Goal: Find specific page/section: Find specific page/section

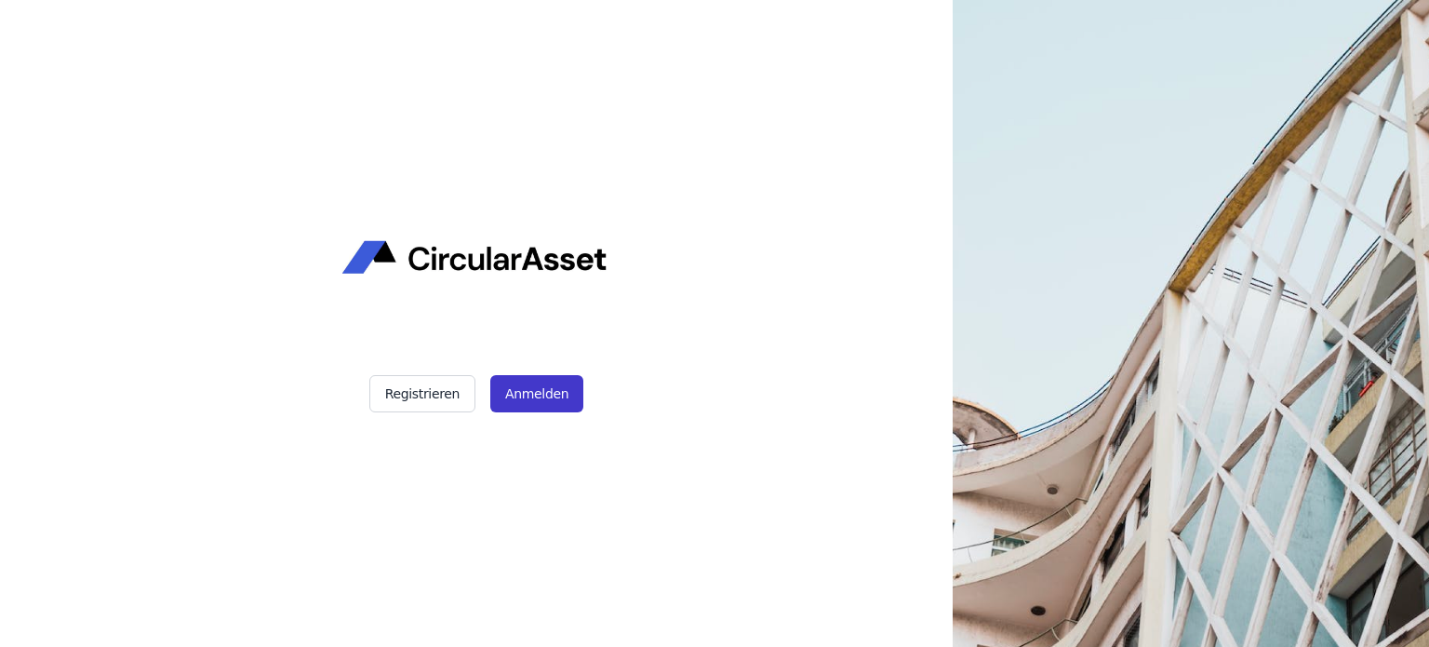
click at [534, 376] on button "Anmelden" at bounding box center [536, 393] width 93 height 37
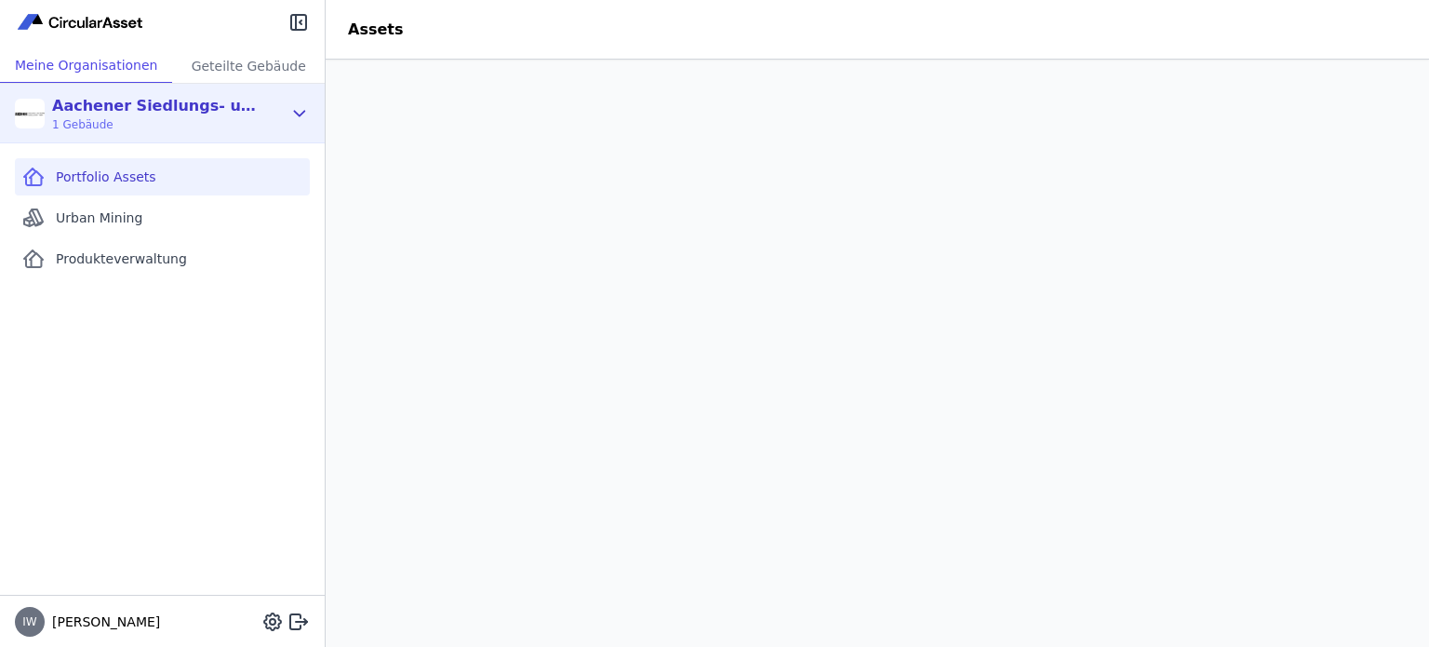
click at [171, 124] on span "1 Gebäude" at bounding box center [159, 124] width 214 height 15
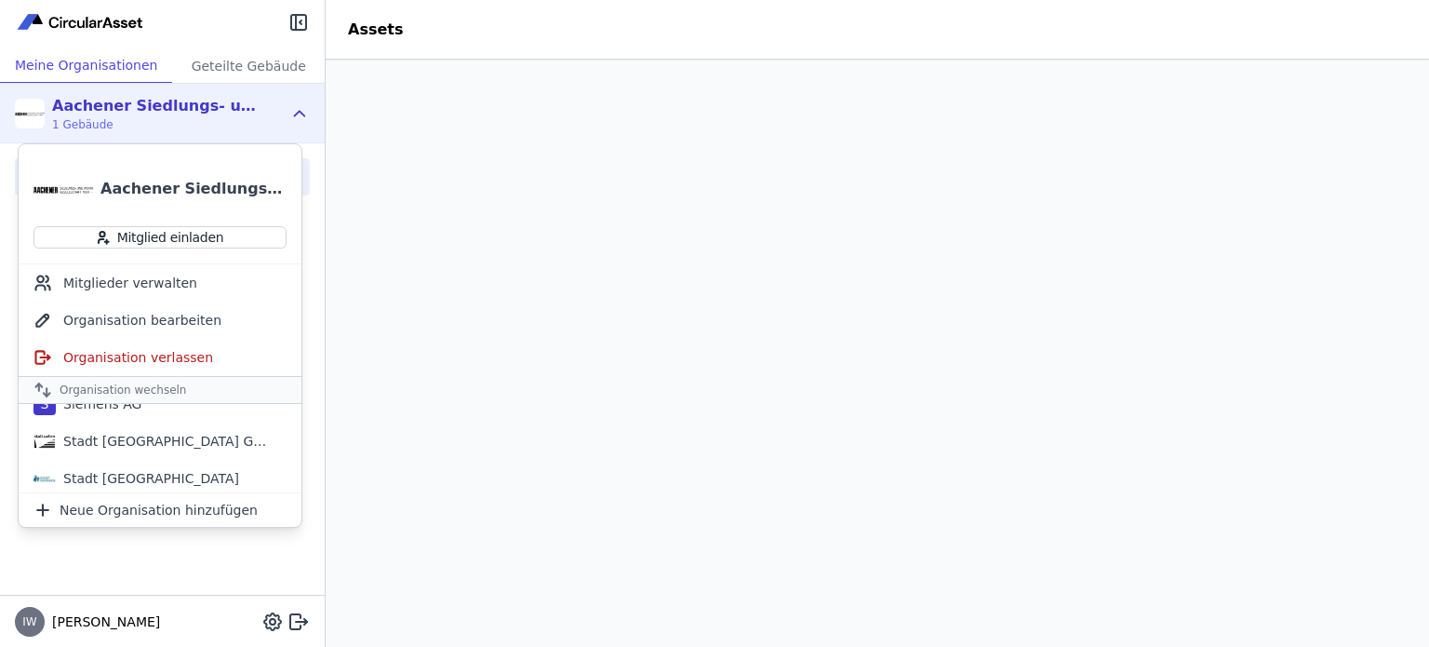
scroll to position [283, 0]
click at [125, 440] on div "Stadt [GEOGRAPHIC_DATA] Gebäudemanagement" at bounding box center [163, 437] width 214 height 19
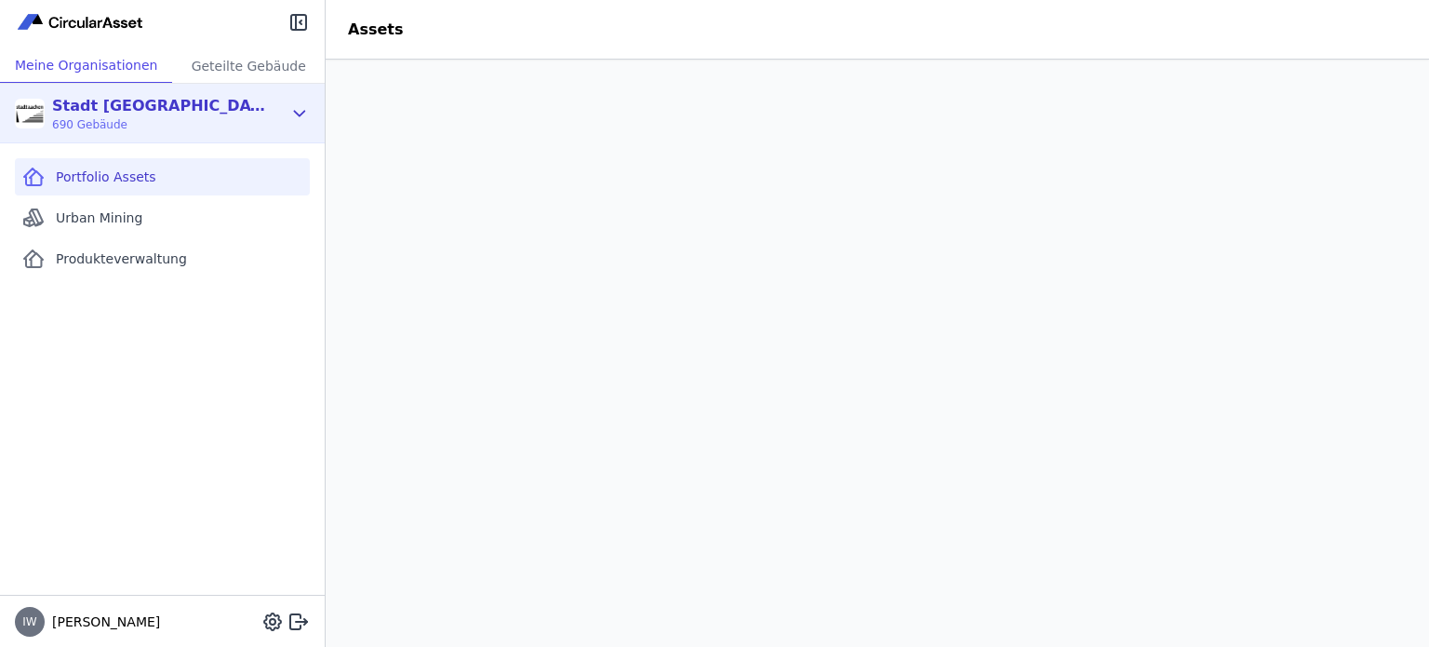
click at [122, 113] on div "Stadt [GEOGRAPHIC_DATA] Gebäudemanagement" at bounding box center [159, 106] width 214 height 22
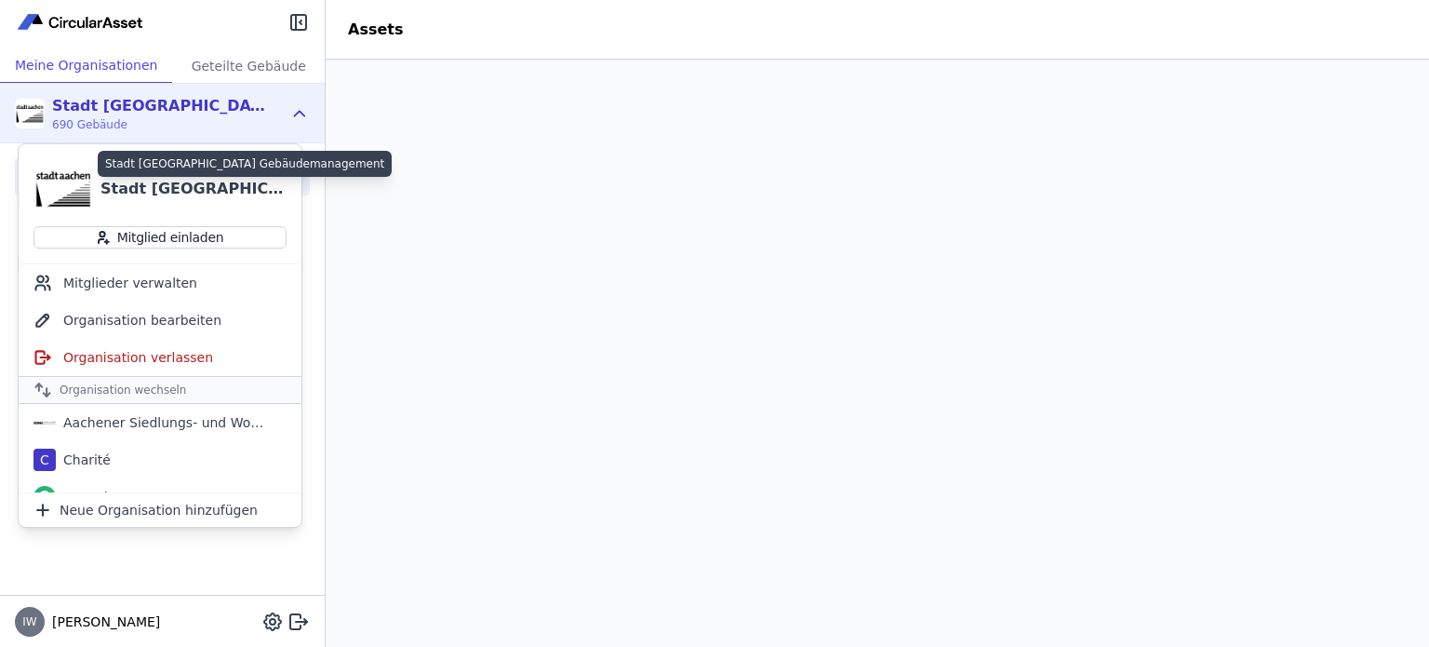
click at [118, 186] on div "Stadt [GEOGRAPHIC_DATA] Gebäudemanagement" at bounding box center [193, 189] width 186 height 22
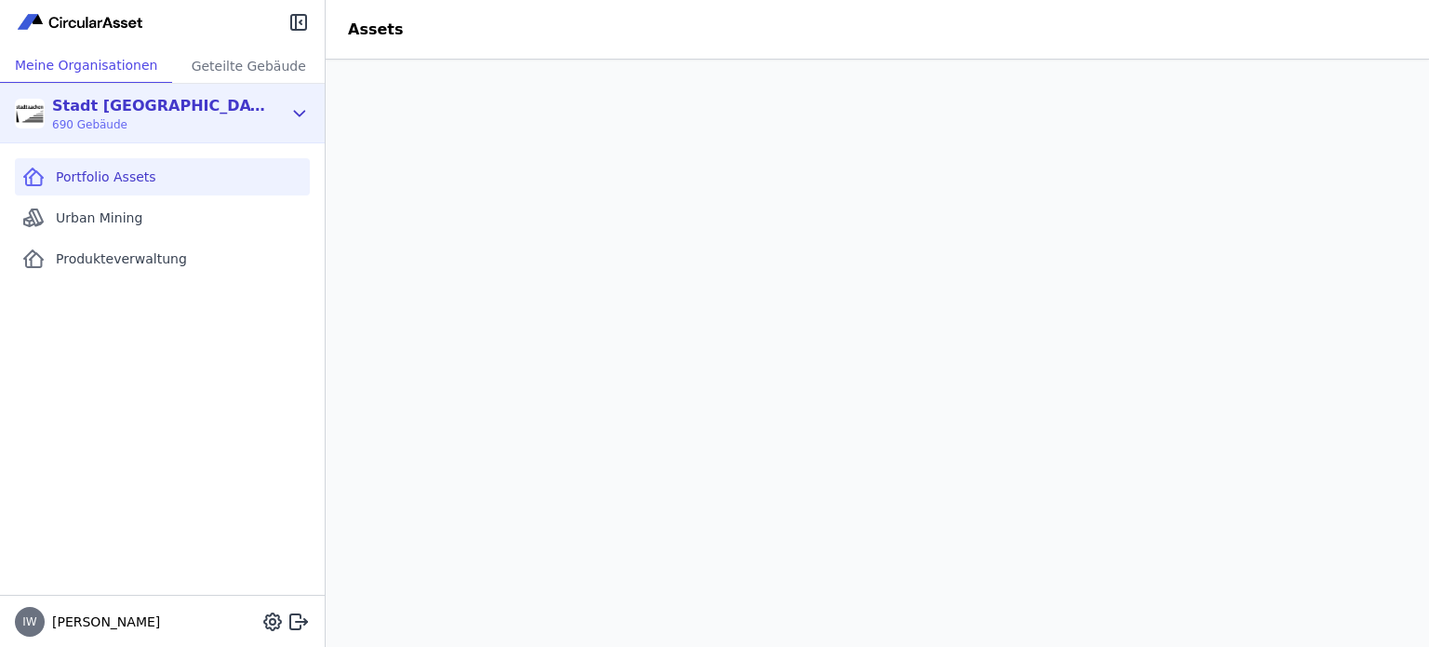
click at [229, 120] on span "690 Gebäude" at bounding box center [159, 124] width 214 height 15
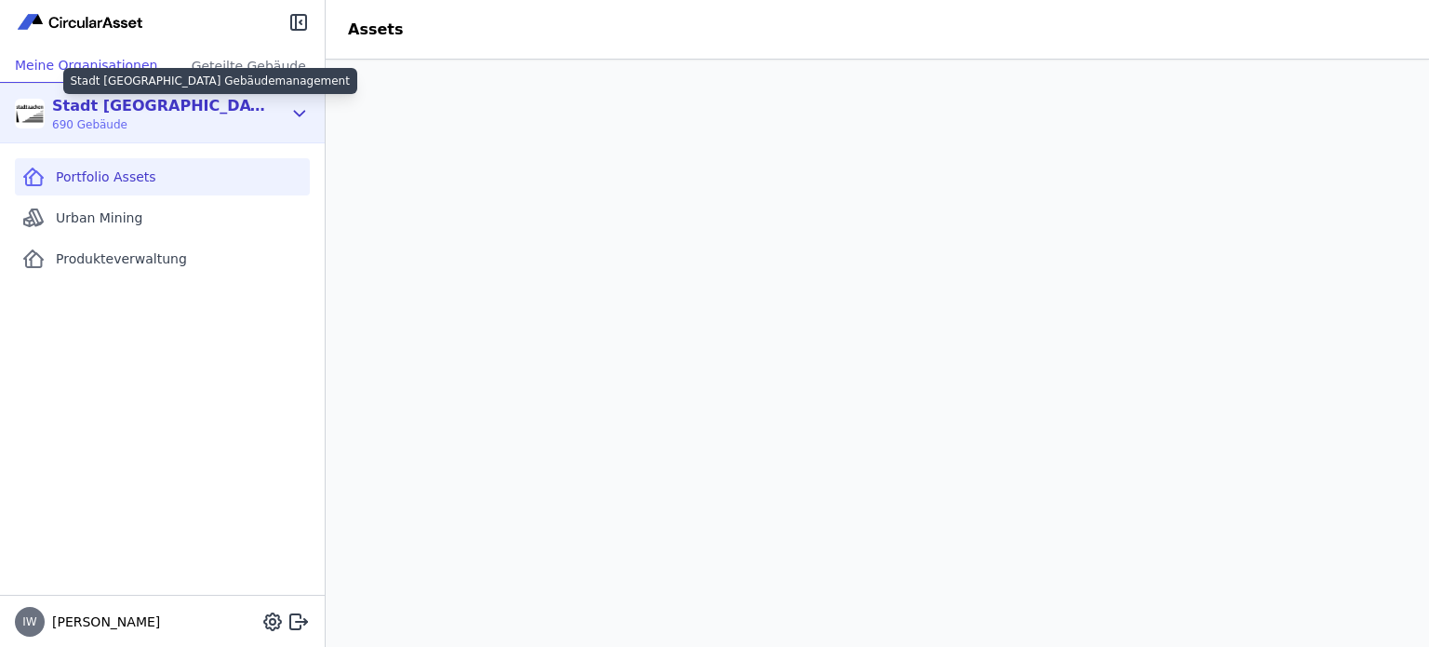
click at [186, 110] on div "Stadt [GEOGRAPHIC_DATA] Gebäudemanagement" at bounding box center [159, 106] width 214 height 22
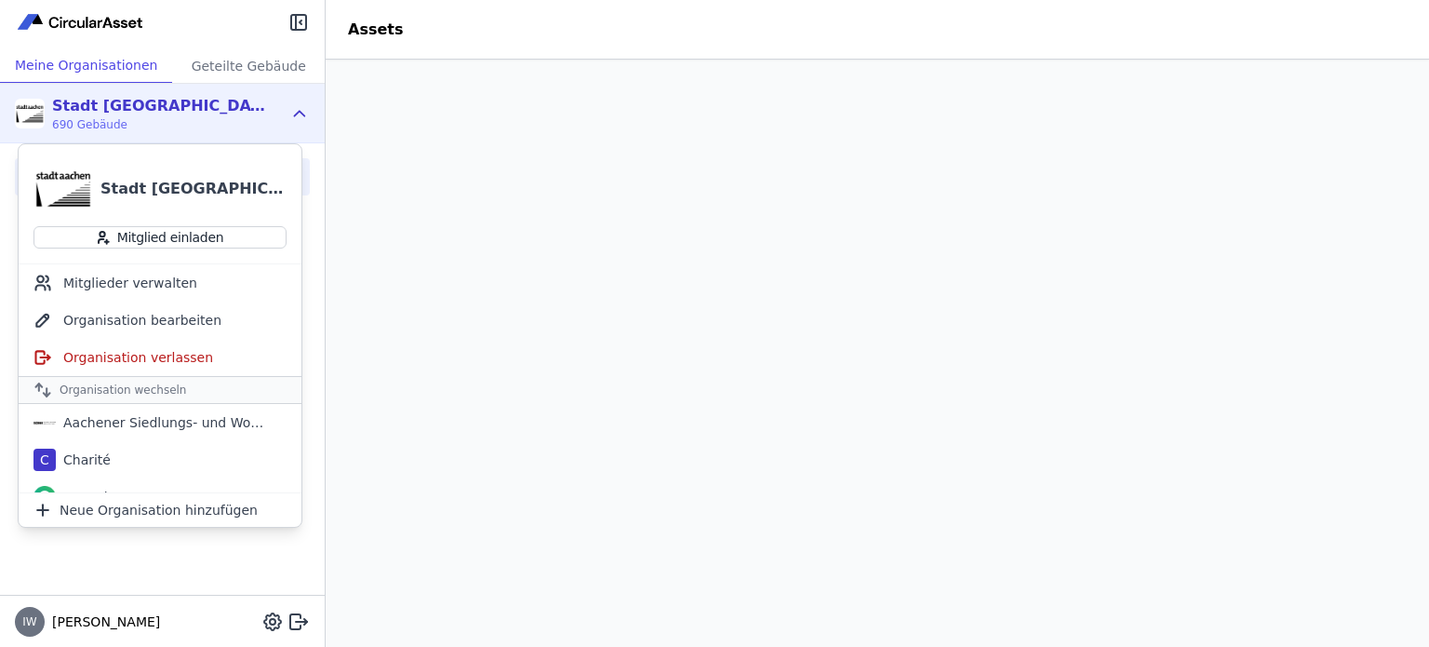
click at [155, 188] on div "Stadt [GEOGRAPHIC_DATA] Gebäudemanagement" at bounding box center [193, 189] width 186 height 22
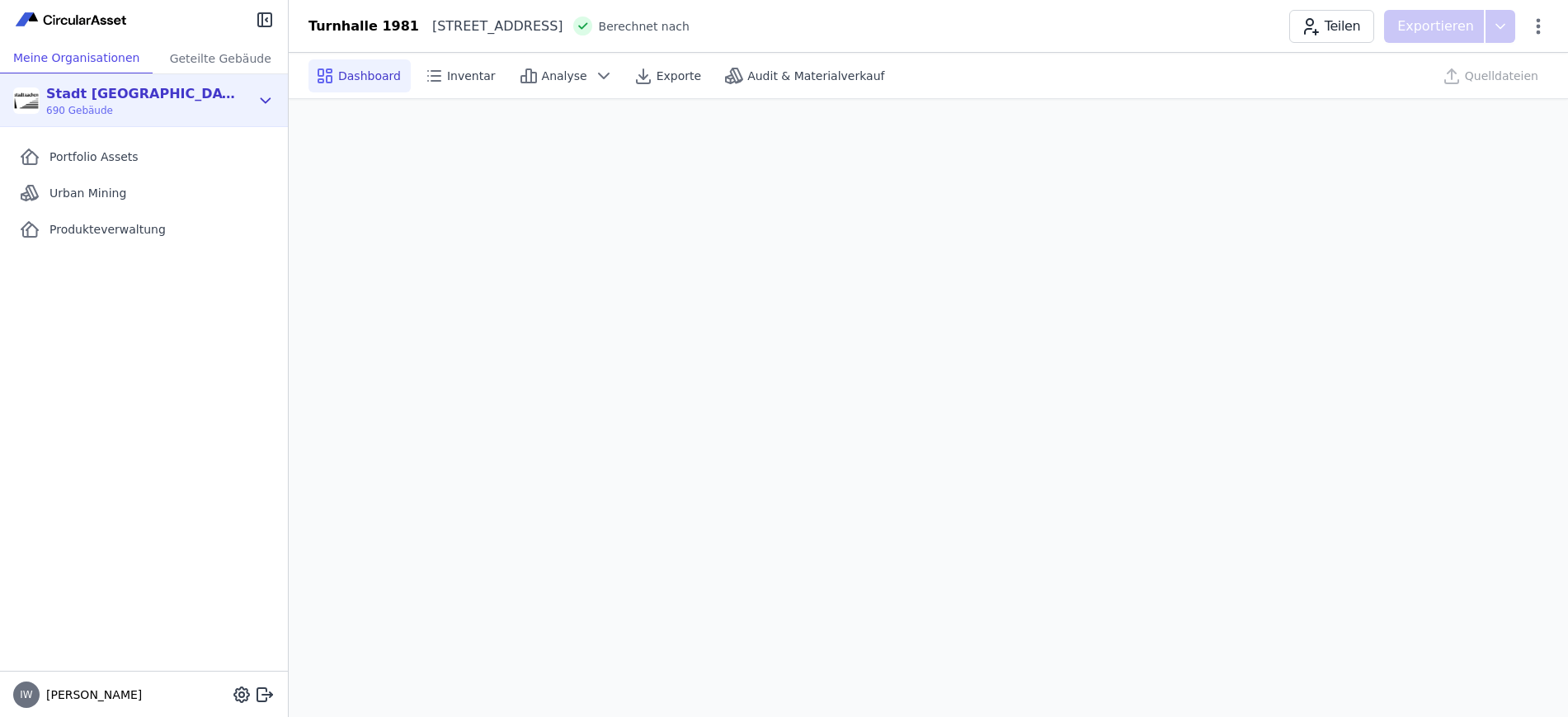
click at [202, 99] on div "Stadt [GEOGRAPHIC_DATA] Gebäudemanagement" at bounding box center [141, 94] width 190 height 20
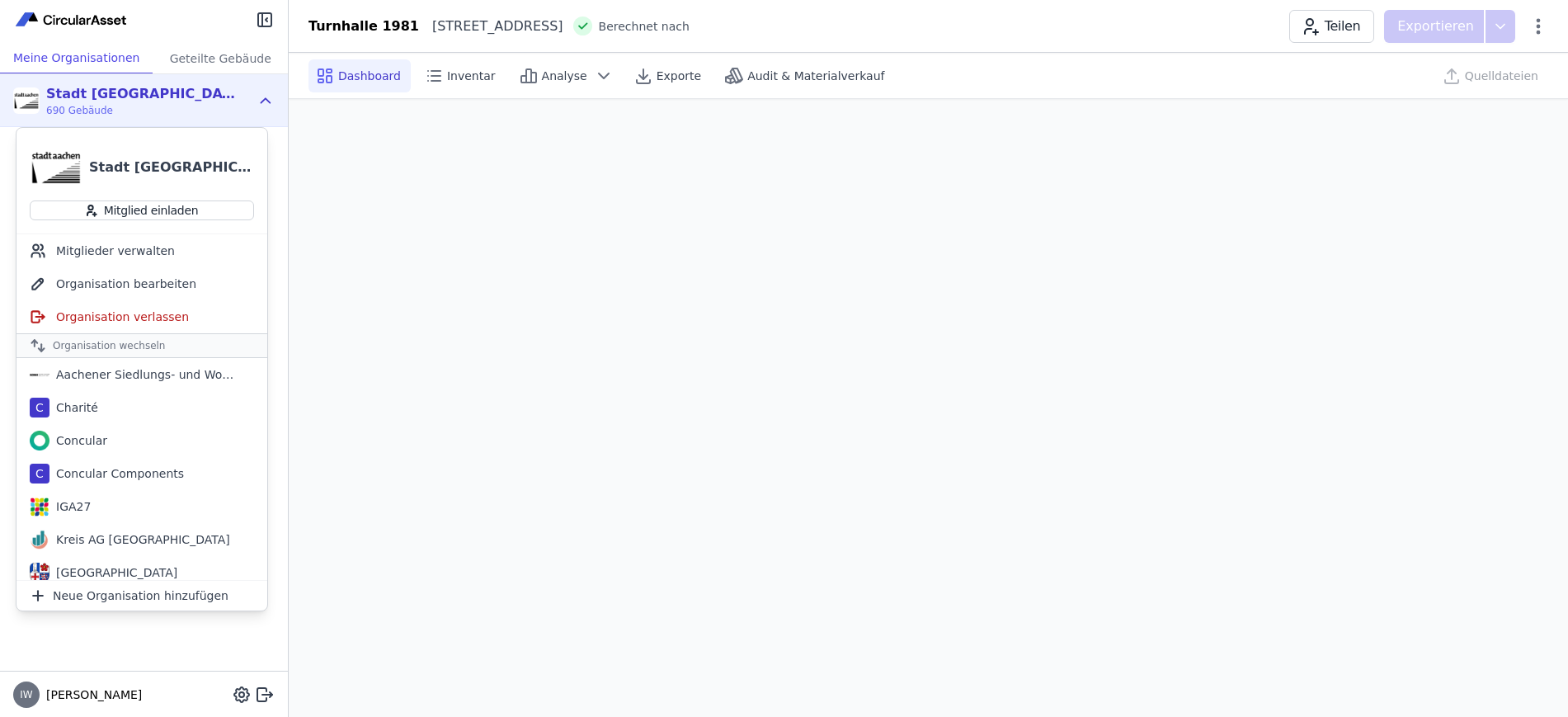
click at [160, 163] on div "Stadt [GEOGRAPHIC_DATA] Gebäudemanagement" at bounding box center [171, 168] width 165 height 20
click at [351, 75] on span "Dashboard" at bounding box center [369, 75] width 63 height 17
